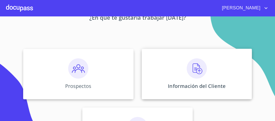
scroll to position [40, 0]
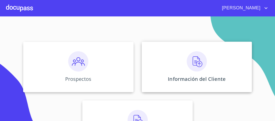
click at [198, 63] on img at bounding box center [197, 61] width 20 height 20
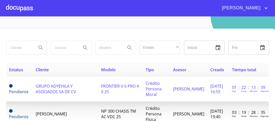
click at [153, 86] on span "Crédito Persona Moral" at bounding box center [154, 88] width 16 height 17
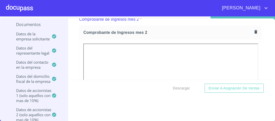
scroll to position [463, 0]
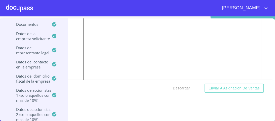
scroll to position [625, 0]
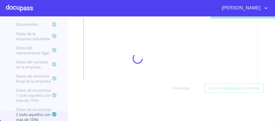
scroll to position [0, 0]
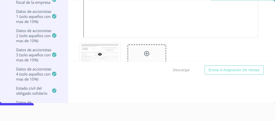
scroll to position [1112, 0]
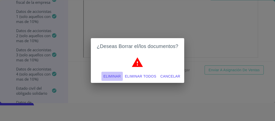
click at [110, 76] on span "Eliminar" at bounding box center [112, 76] width 17 height 6
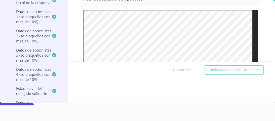
scroll to position [1092, 0]
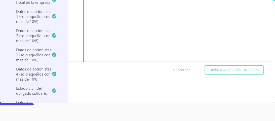
scroll to position [1528, 0]
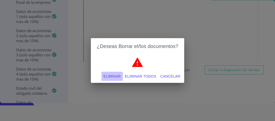
click at [107, 75] on span "Eliminar" at bounding box center [112, 76] width 17 height 6
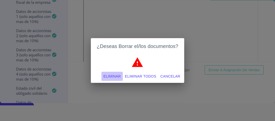
click at [113, 78] on span "Eliminar" at bounding box center [112, 76] width 17 height 6
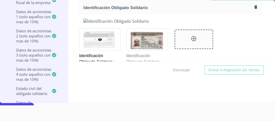
scroll to position [1548, 0]
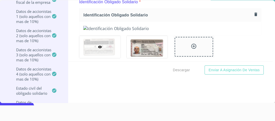
scroll to position [1672, 0]
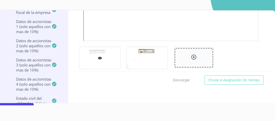
scroll to position [2600, 0]
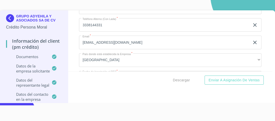
scroll to position [3218, 0]
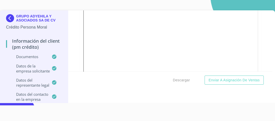
scroll to position [2667, 0]
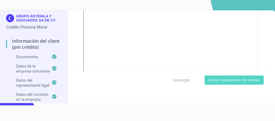
click at [224, 80] on span "Enviar a Asignación de Ventas" at bounding box center [234, 80] width 51 height 6
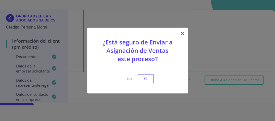
click at [182, 31] on icon at bounding box center [183, 33] width 6 height 6
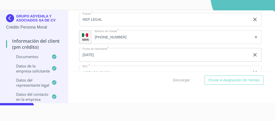
scroll to position [3656, 0]
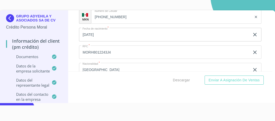
drag, startPoint x: 88, startPoint y: 52, endPoint x: 80, endPoint y: 51, distance: 7.8
type input "35"
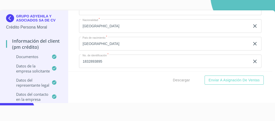
scroll to position [3700, 0]
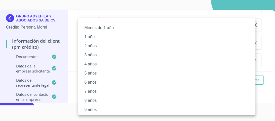
scroll to position [70, 0]
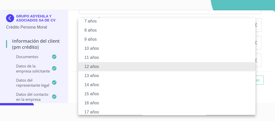
click at [91, 94] on li "15 años" at bounding box center [168, 93] width 180 height 9
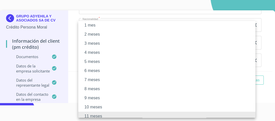
scroll to position [10, 0]
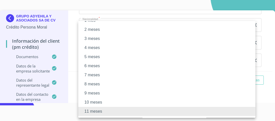
click at [79, 108] on li "11 meses" at bounding box center [168, 111] width 180 height 9
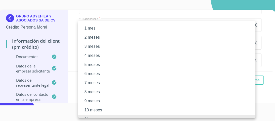
scroll to position [0, 0]
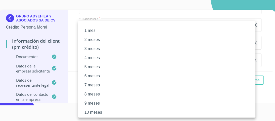
click at [92, 32] on li "1 mes" at bounding box center [168, 30] width 180 height 9
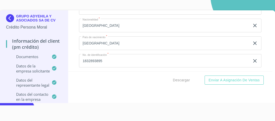
scroll to position [3700, 0]
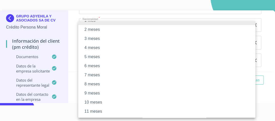
scroll to position [0, 0]
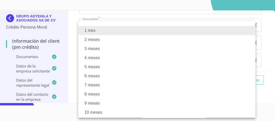
click at [90, 32] on li "1 mes" at bounding box center [168, 30] width 180 height 9
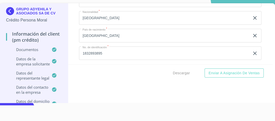
scroll to position [10, 0]
